Goal: Transaction & Acquisition: Download file/media

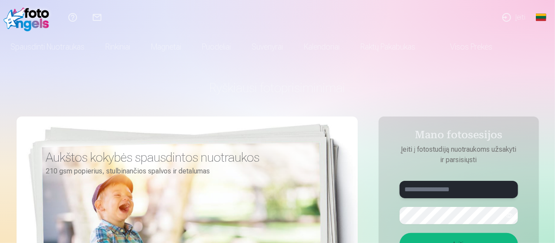
type input "**********"
click at [518, 18] on link "Įeiti" at bounding box center [513, 17] width 38 height 35
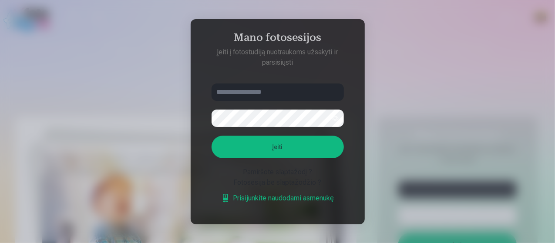
type input "**********"
click at [283, 160] on form "**********" at bounding box center [279, 148] width 150 height 129
click at [280, 156] on button "Įeiti" at bounding box center [278, 147] width 132 height 23
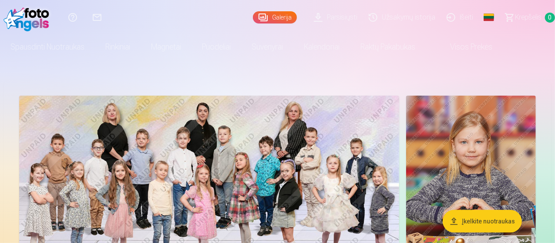
click at [317, 25] on link "Parsisiųsti" at bounding box center [336, 17] width 55 height 35
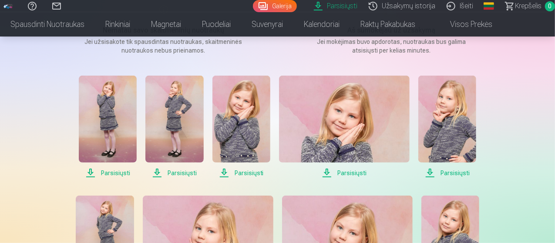
scroll to position [139, 0]
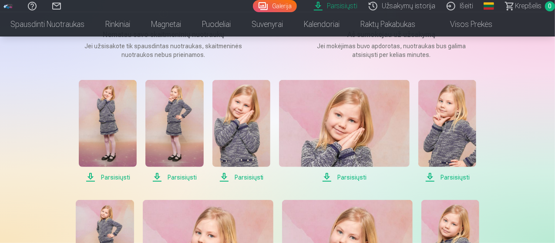
click at [115, 181] on span "Parsisiųsti" at bounding box center [108, 177] width 58 height 10
click at [117, 178] on span "Parsisiųsti" at bounding box center [108, 177] width 58 height 10
click at [182, 178] on span "Parsisiųsti" at bounding box center [174, 177] width 58 height 10
click at [247, 178] on span "Parsisiųsti" at bounding box center [241, 177] width 58 height 10
click at [347, 176] on span "Parsisiųsti" at bounding box center [344, 177] width 130 height 10
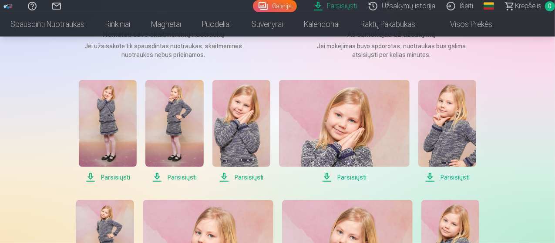
click at [455, 179] on span "Parsisiųsti" at bounding box center [447, 177] width 58 height 10
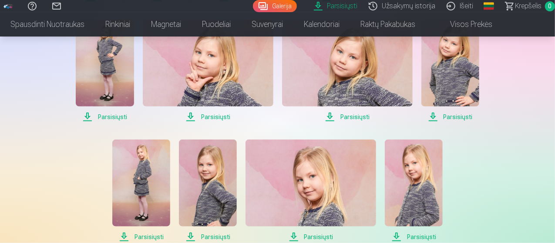
scroll to position [331, 0]
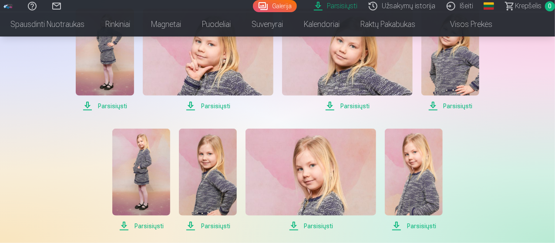
click at [117, 105] on span "Parsisiųsti" at bounding box center [105, 106] width 58 height 10
click at [221, 107] on span "Parsisiųsti" at bounding box center [208, 106] width 130 height 10
click at [362, 103] on span "Parsisiųsti" at bounding box center [347, 106] width 130 height 10
click at [465, 104] on span "Parsisiųsti" at bounding box center [450, 106] width 58 height 10
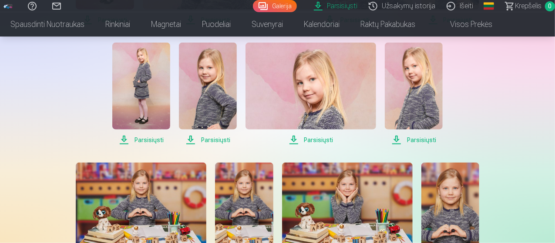
scroll to position [418, 0]
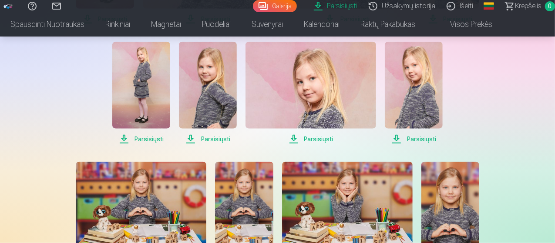
click at [154, 136] on span "Parsisiųsti" at bounding box center [141, 139] width 58 height 10
click at [208, 140] on span "Parsisiųsti" at bounding box center [208, 139] width 58 height 10
click at [298, 137] on span "Parsisiųsti" at bounding box center [310, 139] width 130 height 10
click at [398, 141] on span "Parsisiųsti" at bounding box center [414, 139] width 58 height 10
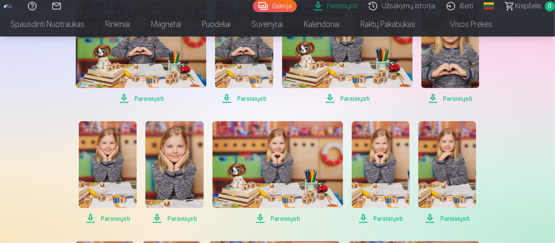
scroll to position [592, 0]
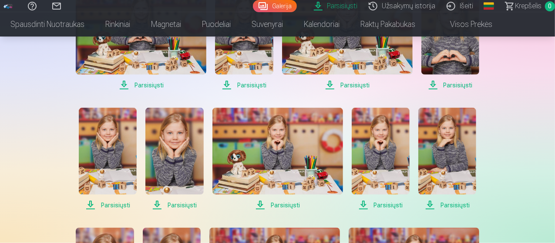
click at [152, 86] on span "Parsisiųsti" at bounding box center [141, 85] width 130 height 10
click at [223, 86] on span "Parsisiųsti" at bounding box center [244, 85] width 58 height 10
click at [303, 91] on div "Parsisiųsti Parsisiųsti Parsisiųsti Parsisiųsti Parsisiųsti Parsisiųsti Parsisi…" at bounding box center [277, 236] width 435 height 1216
click at [330, 90] on span "Parsisiųsti" at bounding box center [347, 85] width 130 height 10
click at [435, 89] on span "Parsisiųsti" at bounding box center [450, 85] width 58 height 10
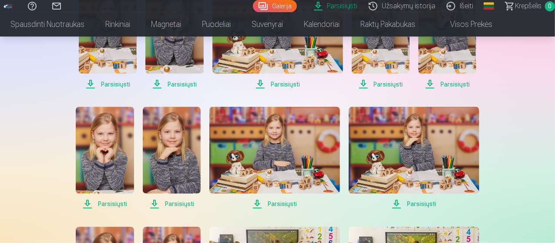
scroll to position [731, 0]
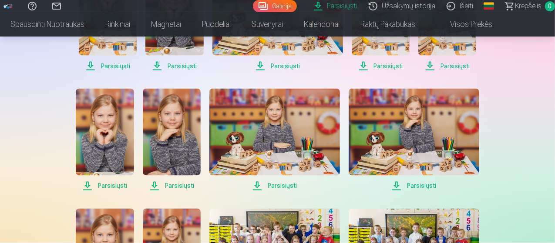
click at [102, 67] on span "Parsisiųsti" at bounding box center [108, 66] width 58 height 10
click at [174, 63] on span "Parsisiųsti" at bounding box center [174, 66] width 58 height 10
click at [287, 70] on span "Parsisiųsti" at bounding box center [277, 66] width 130 height 10
click at [496, 60] on div "Parsisiųsti Šiame skyriuje galite atsisiųsti dovanų nuotrauką ir įsigytas nuotr…" at bounding box center [278, 127] width 522 height 1716
click at [458, 67] on span "Parsisiųsti" at bounding box center [447, 66] width 58 height 10
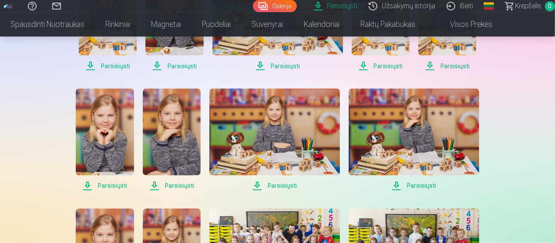
click at [366, 67] on span "Parsisiųsti" at bounding box center [380, 66] width 58 height 10
click at [89, 185] on span "Parsisiųsti" at bounding box center [105, 186] width 58 height 10
click at [159, 187] on span "Parsisiųsti" at bounding box center [172, 186] width 58 height 10
click at [261, 190] on span "Parsisiųsti" at bounding box center [274, 186] width 130 height 10
click at [397, 188] on span "Parsisiųsti" at bounding box center [413, 186] width 130 height 10
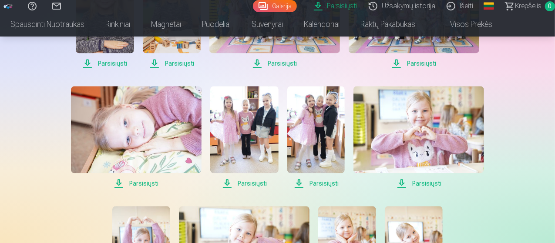
scroll to position [974, 0]
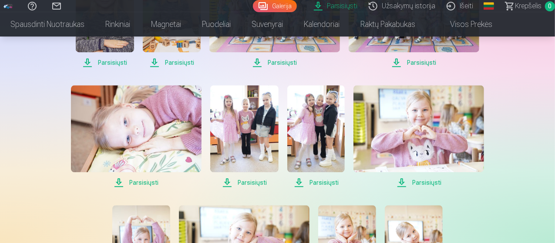
click at [93, 63] on span "Parsisiųsti" at bounding box center [105, 62] width 58 height 10
click at [157, 62] on span "Parsisiųsti" at bounding box center [172, 62] width 58 height 10
click at [257, 64] on span "Parsisiųsti" at bounding box center [274, 62] width 130 height 10
click at [398, 62] on span "Parsisiųsti" at bounding box center [413, 62] width 130 height 10
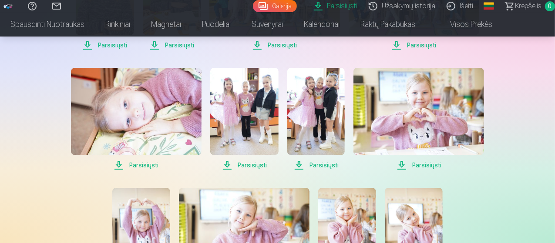
scroll to position [1044, 0]
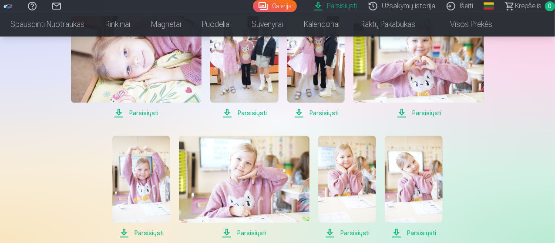
click at [125, 110] on span "Parsisiųsti" at bounding box center [136, 113] width 130 height 10
click at [229, 113] on span "Parsisiųsti" at bounding box center [244, 113] width 69 height 10
click at [295, 110] on span "Parsisiųsti" at bounding box center [315, 113] width 57 height 10
click at [408, 110] on span "Parsisiųsti" at bounding box center [418, 113] width 130 height 10
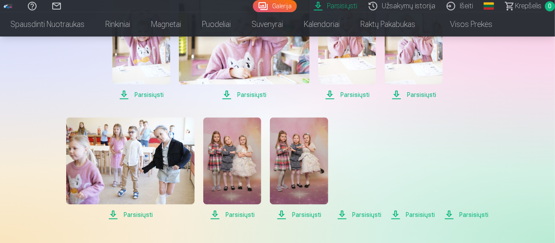
scroll to position [1183, 0]
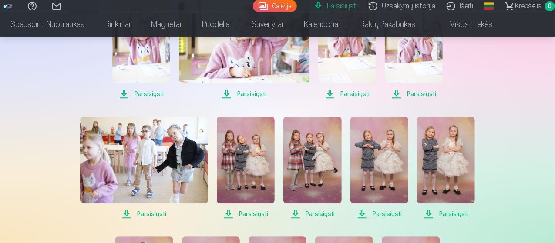
click at [127, 93] on span "Parsisiųsti" at bounding box center [141, 94] width 58 height 10
click at [231, 95] on span "Parsisiųsti" at bounding box center [244, 94] width 130 height 10
click at [328, 90] on span "Parsisiųsti" at bounding box center [347, 94] width 58 height 10
click at [428, 217] on span "Parsisiųsti" at bounding box center [446, 214] width 58 height 10
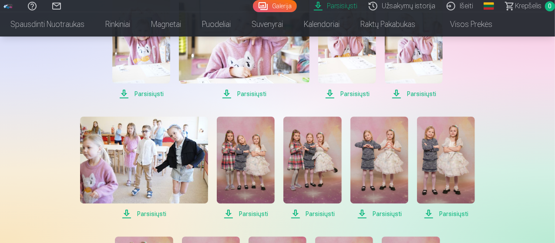
click at [365, 214] on span "Parsisiųsti" at bounding box center [379, 214] width 58 height 10
click at [296, 214] on span "Parsisiųsti" at bounding box center [312, 214] width 58 height 10
click at [230, 211] on span "Parsisiųsti" at bounding box center [246, 214] width 58 height 10
click at [130, 211] on span "Parsisiųsti" at bounding box center [144, 214] width 128 height 10
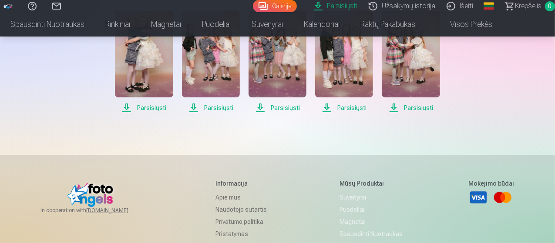
scroll to position [1409, 0]
click at [157, 104] on span "Parsisiųsti" at bounding box center [144, 108] width 58 height 10
click at [194, 107] on span "Parsisiųsti" at bounding box center [211, 108] width 58 height 10
click at [262, 109] on span "Parsisiųsti" at bounding box center [277, 108] width 58 height 10
click at [326, 110] on span "Parsisiųsti" at bounding box center [344, 108] width 58 height 10
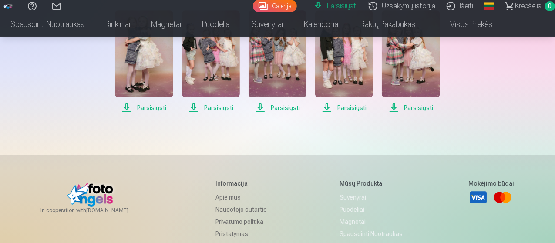
click at [395, 109] on span "Parsisiųsti" at bounding box center [410, 108] width 58 height 10
